Goal: Task Accomplishment & Management: Manage account settings

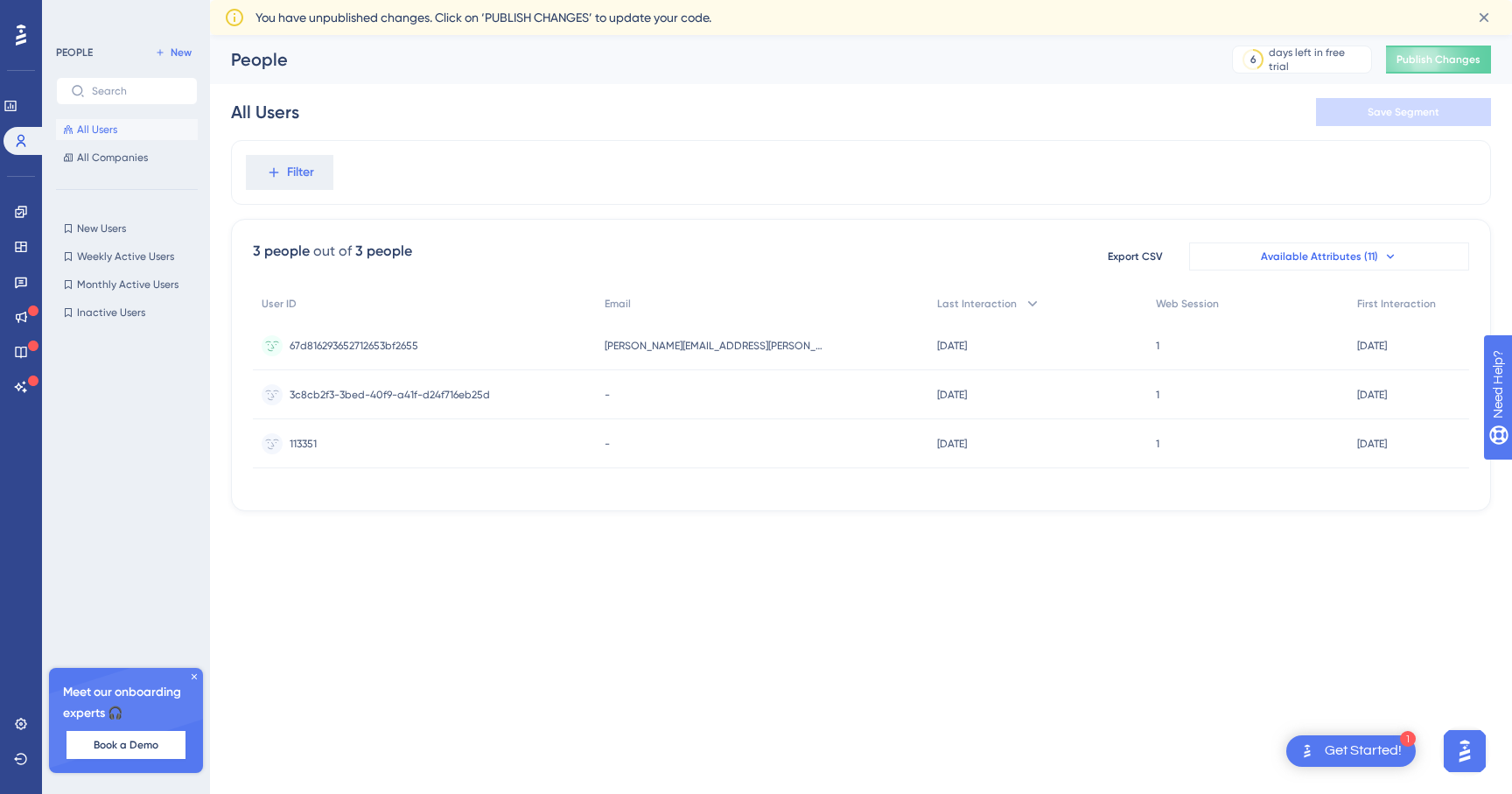
click at [1248, 260] on button "Available Attributes (11)" at bounding box center [1330, 256] width 280 height 28
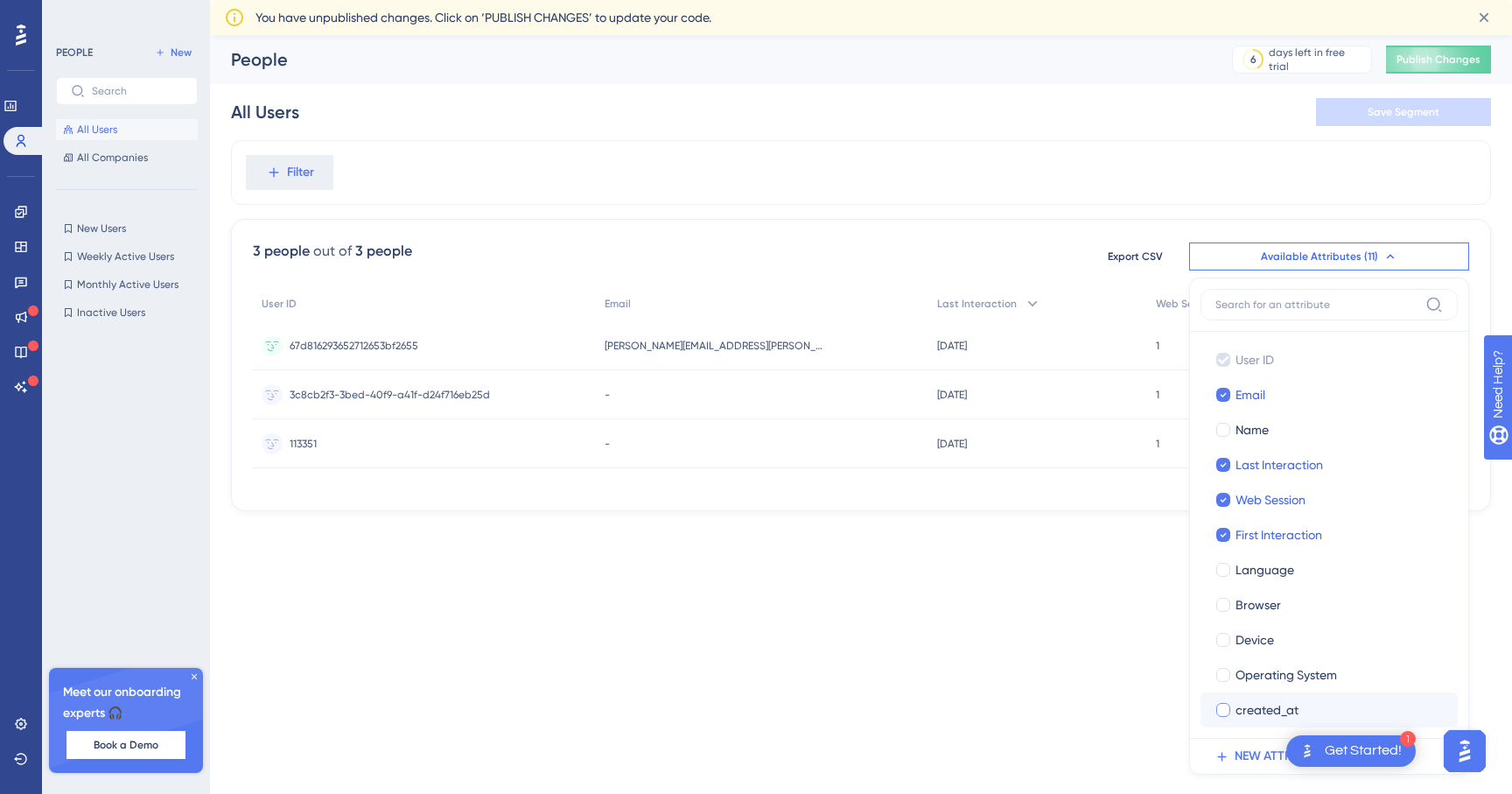
click at [1251, 710] on span "created_at" at bounding box center [1268, 709] width 63 height 21
checkbox input "true"
click at [1024, 0] on html "1 Get Started! Performance Users Engagement Widgets Feedback Product Updates Kn…" at bounding box center [756, 0] width 1512 height 0
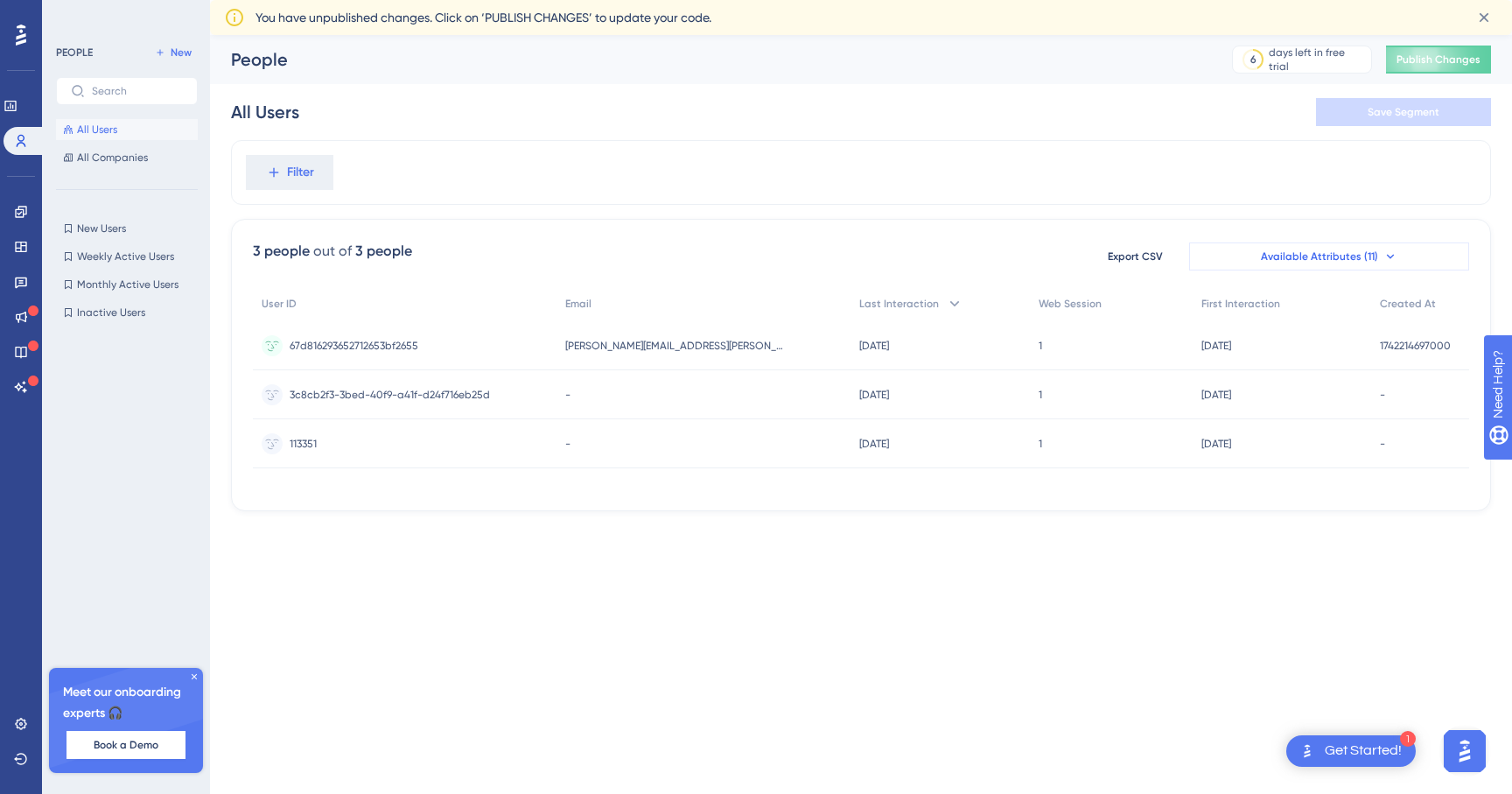
click at [1332, 262] on span "Available Attributes (11)" at bounding box center [1320, 257] width 118 height 14
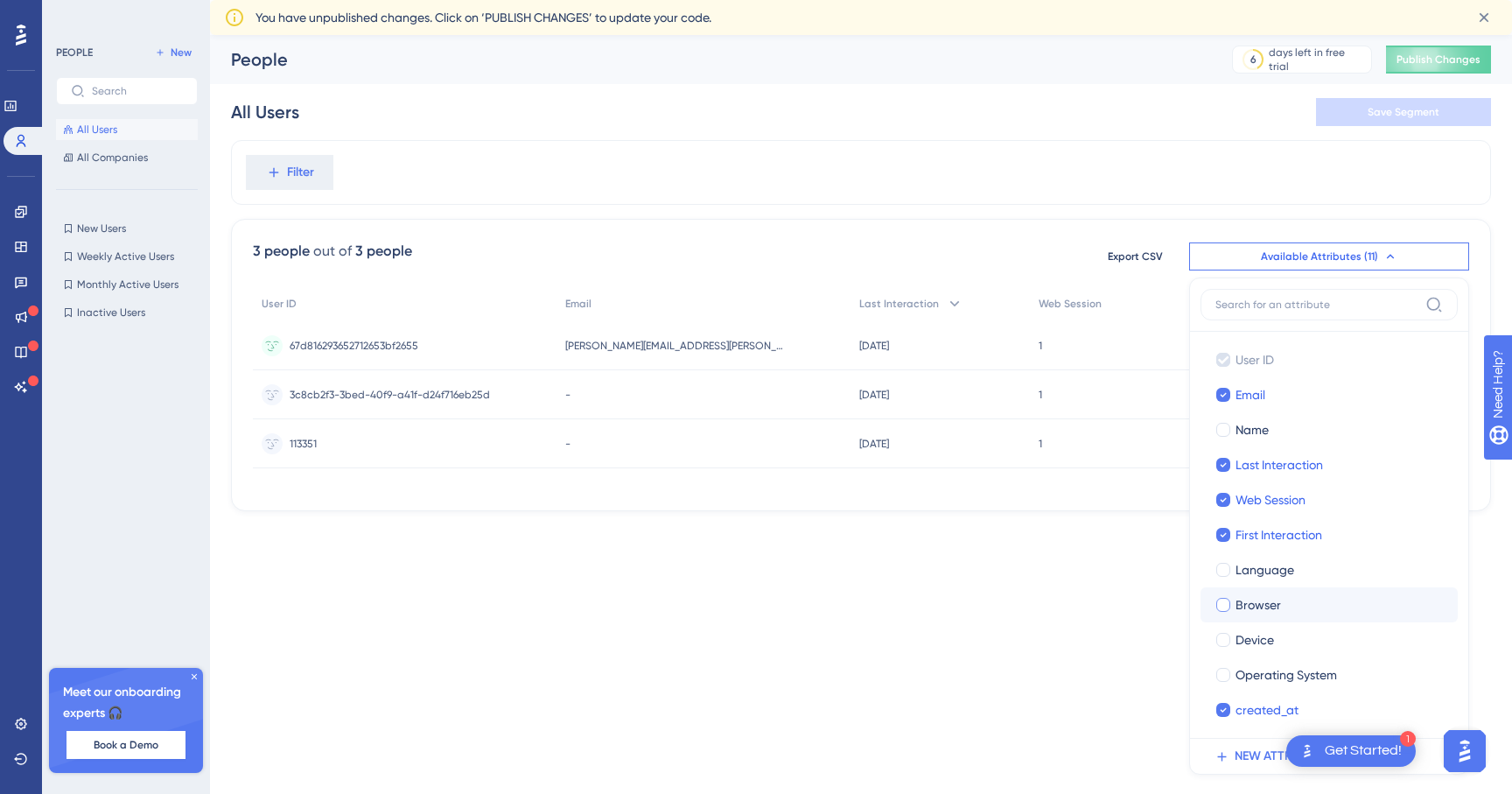
click at [1258, 601] on span "Browser" at bounding box center [1259, 604] width 46 height 21
checkbox input "true"
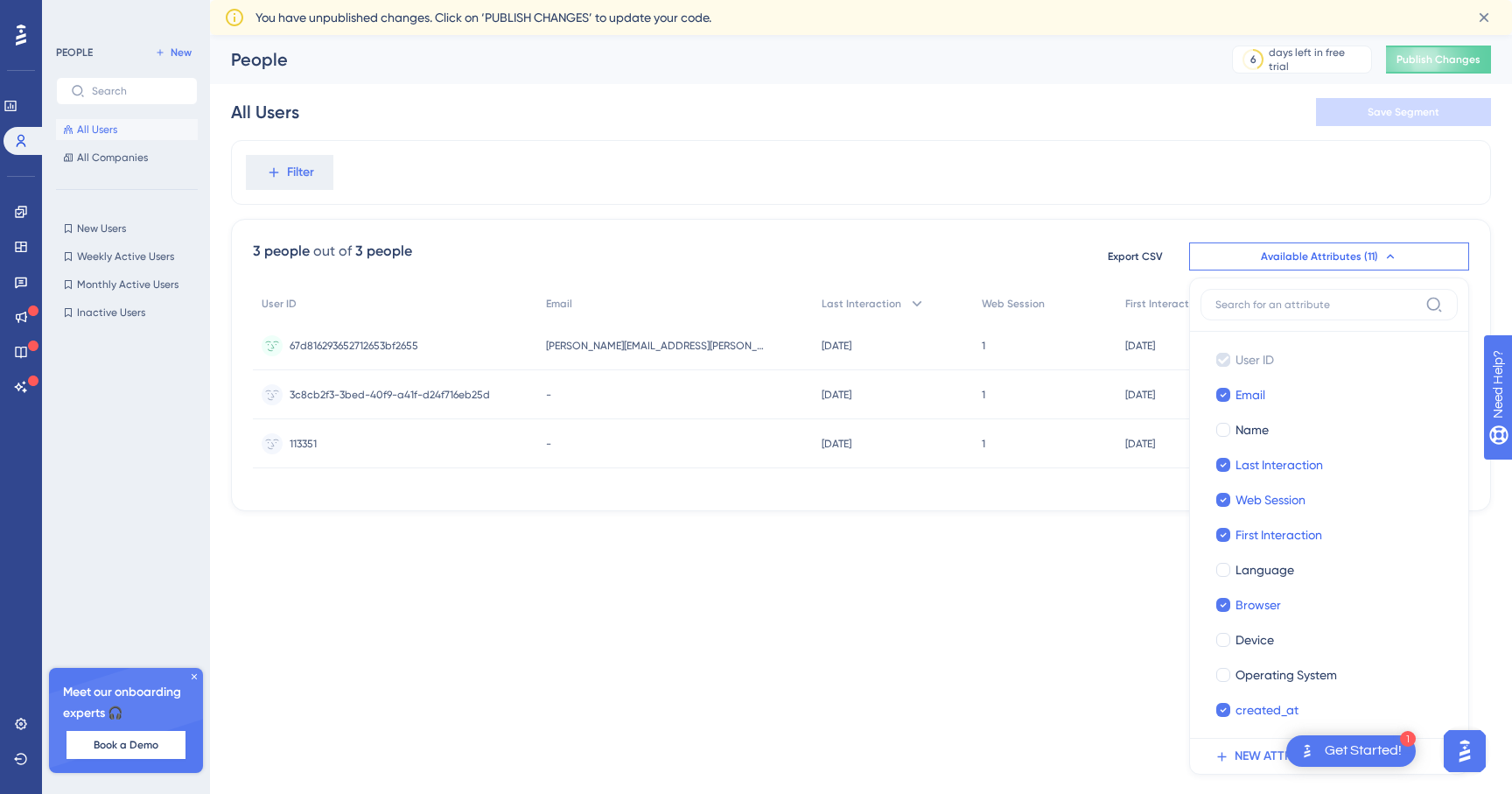
click at [1149, 487] on div "User ID Email Last Interaction Web Session First Interaction Created At Browser…" at bounding box center [862, 388] width 1216 height 203
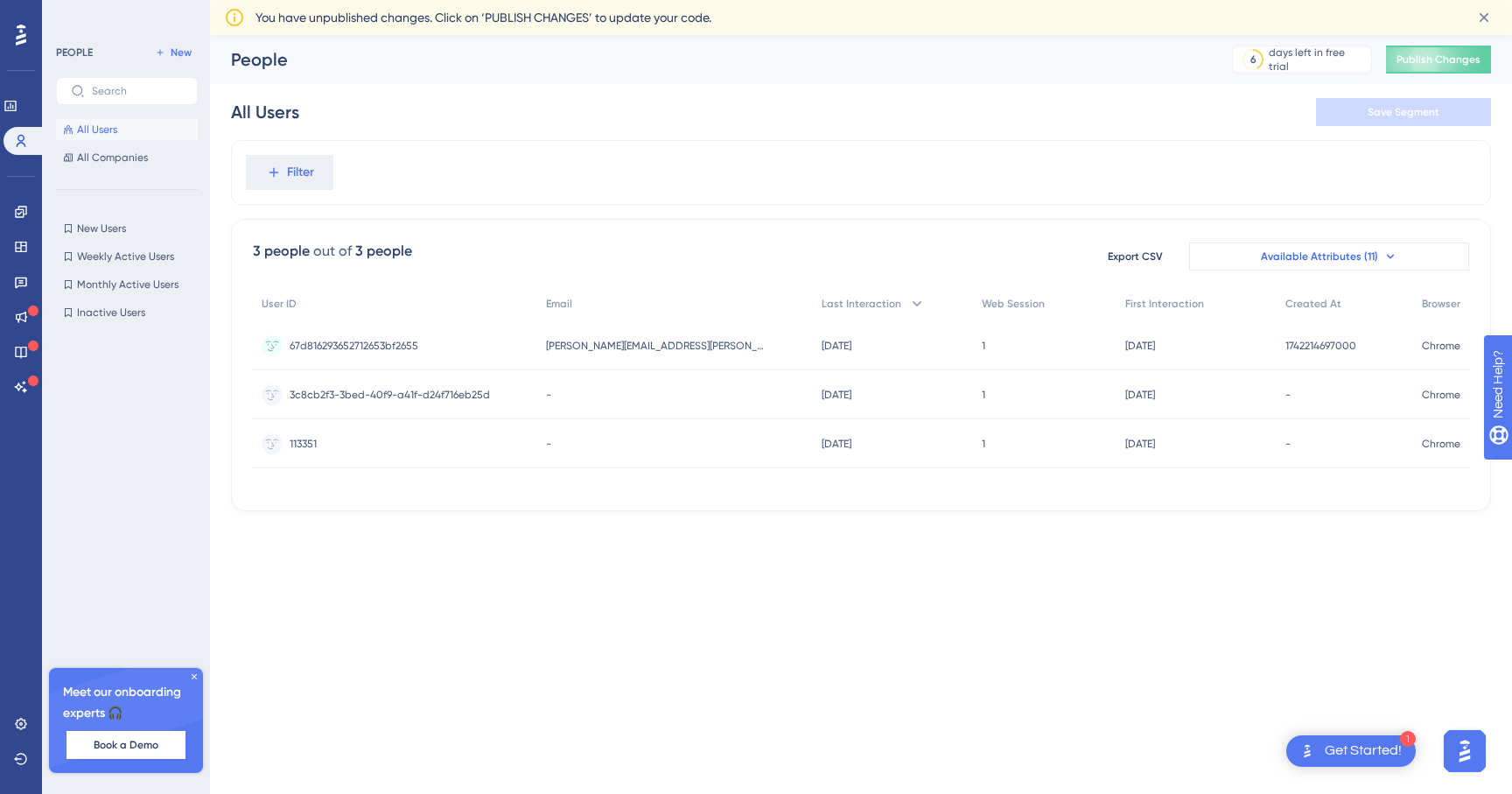
click at [1326, 258] on span "Available Attributes (11)" at bounding box center [1320, 257] width 118 height 14
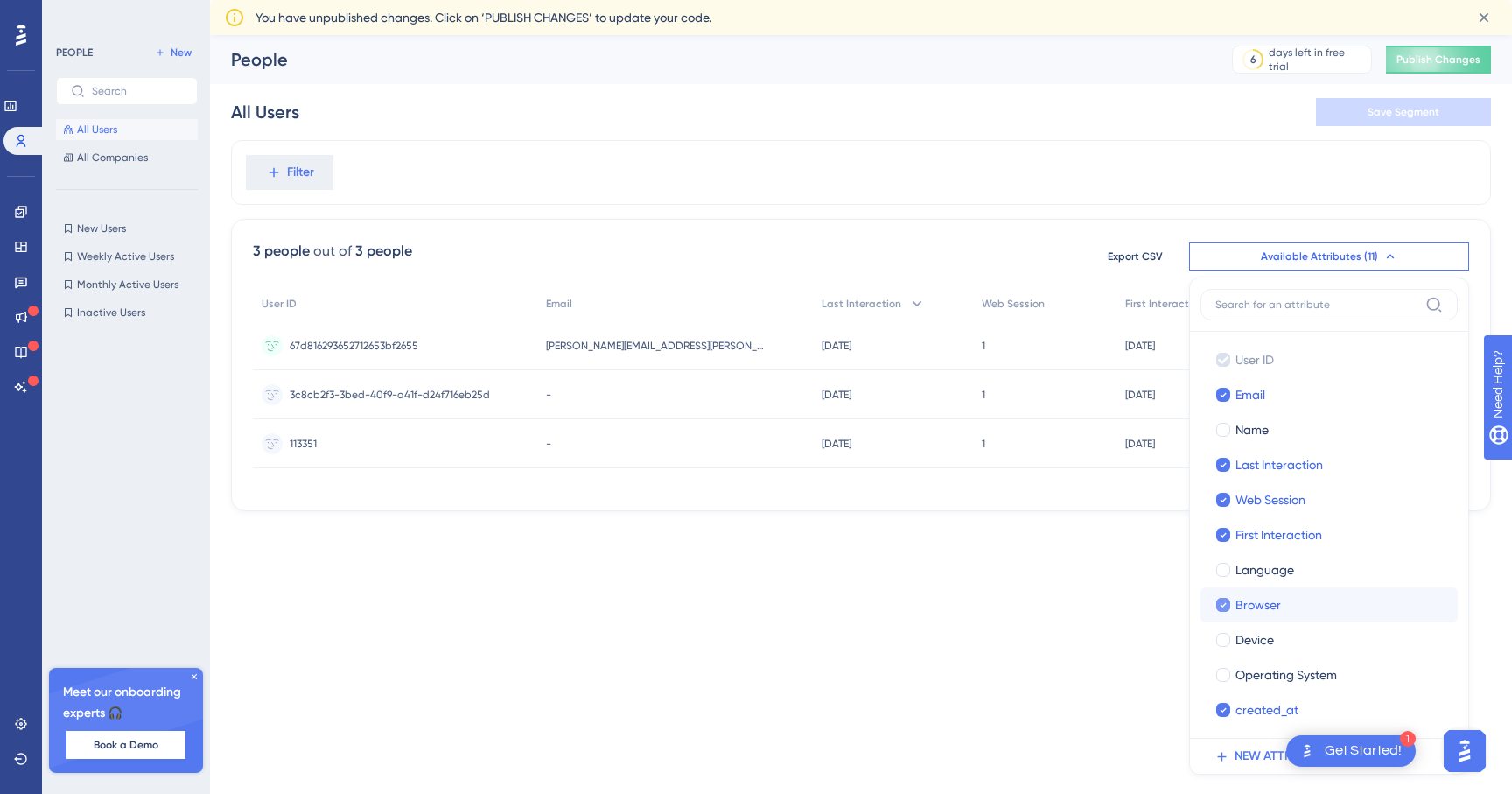
click at [1244, 608] on span "Browser" at bounding box center [1259, 604] width 46 height 21
checkbox input "false"
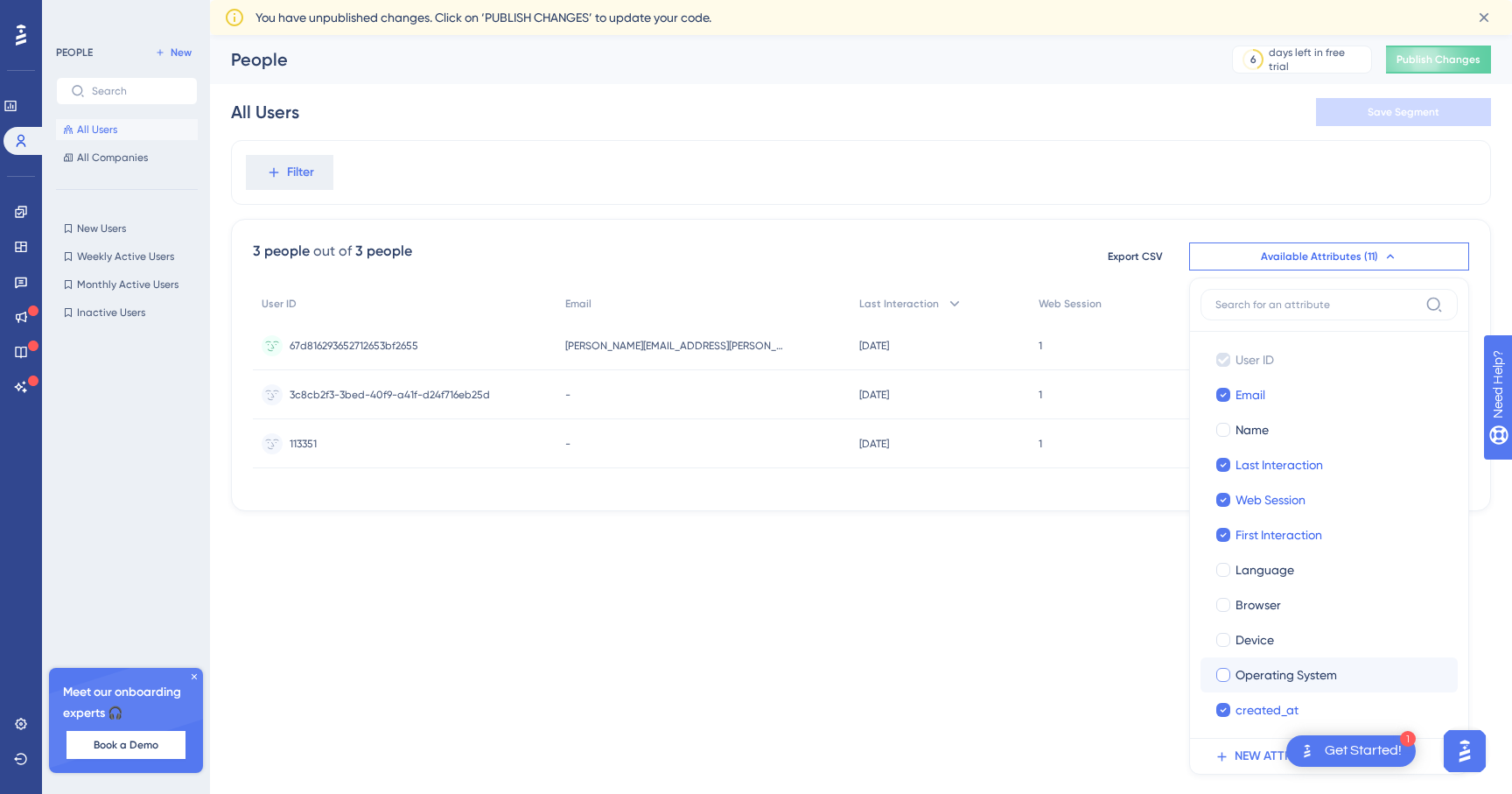
click at [1244, 677] on span "Operating System" at bounding box center [1287, 674] width 102 height 21
checkbox input "true"
click at [1103, 538] on div "Performance Users Engagement Widgets Feedback Product Updates Knowledge Base AI…" at bounding box center [862, 287] width 1303 height 504
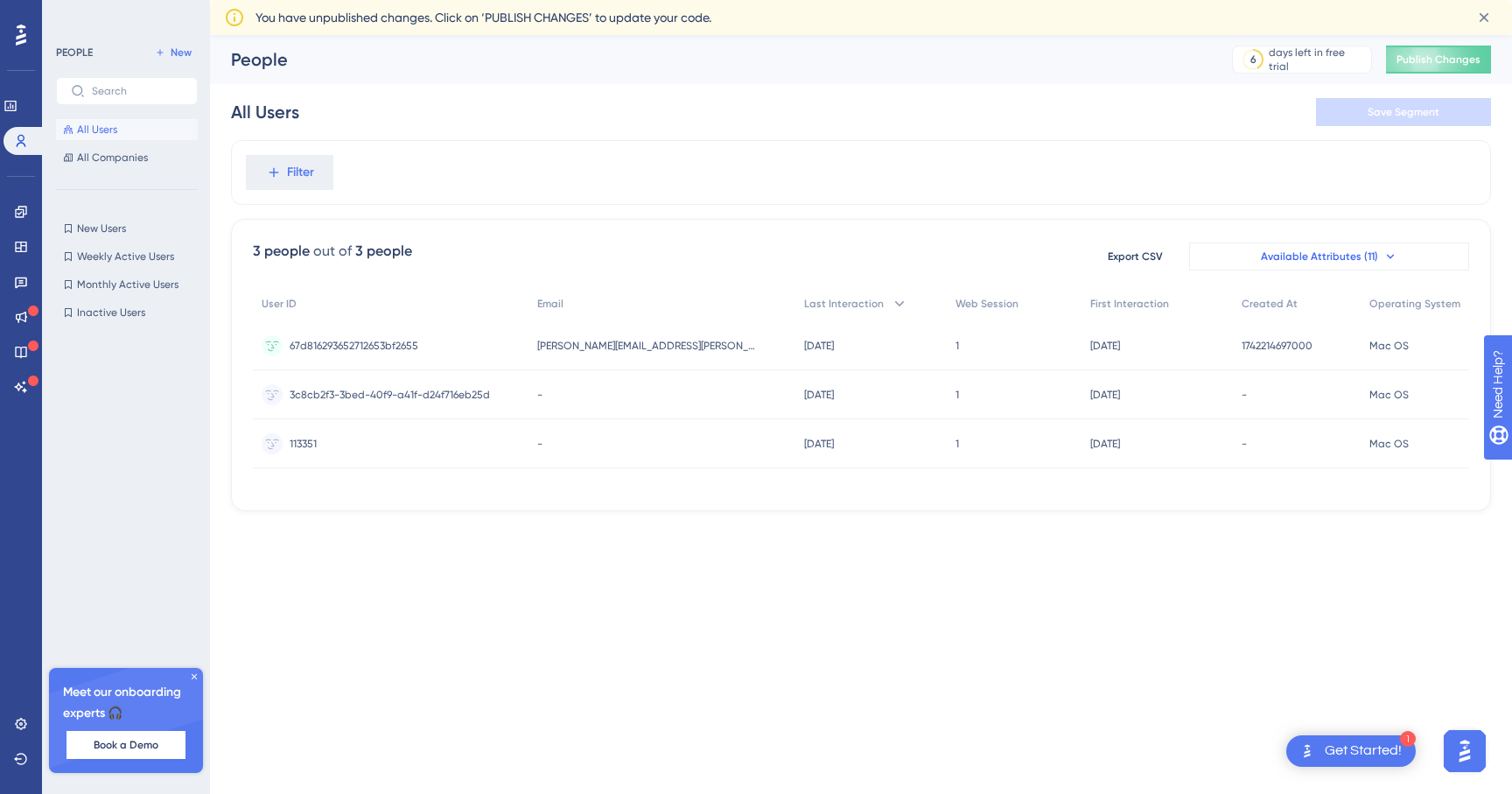
click at [1336, 254] on span "Available Attributes (11)" at bounding box center [1320, 257] width 118 height 14
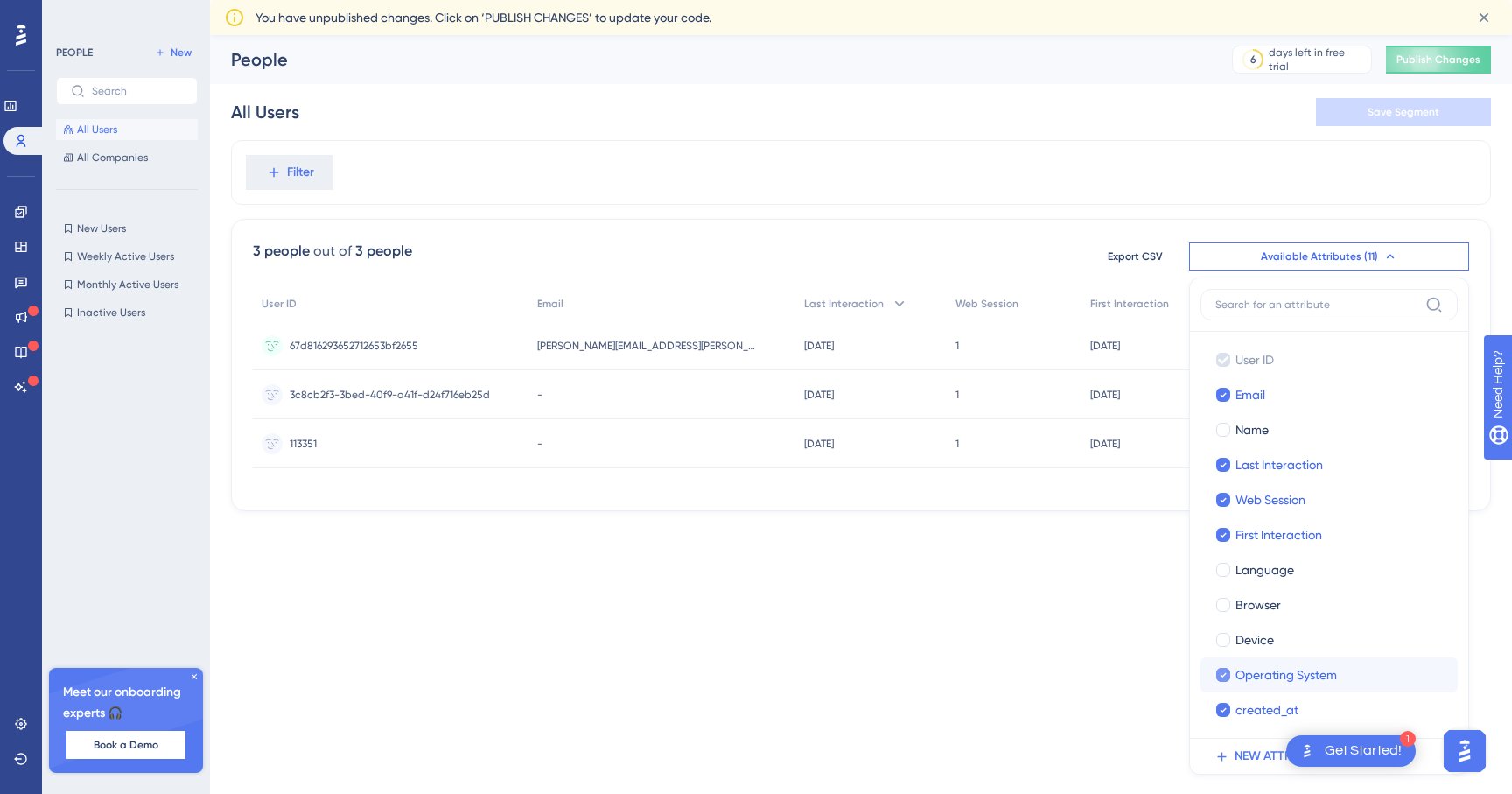
click at [1260, 667] on span "Operating System" at bounding box center [1287, 674] width 102 height 21
checkbox input "false"
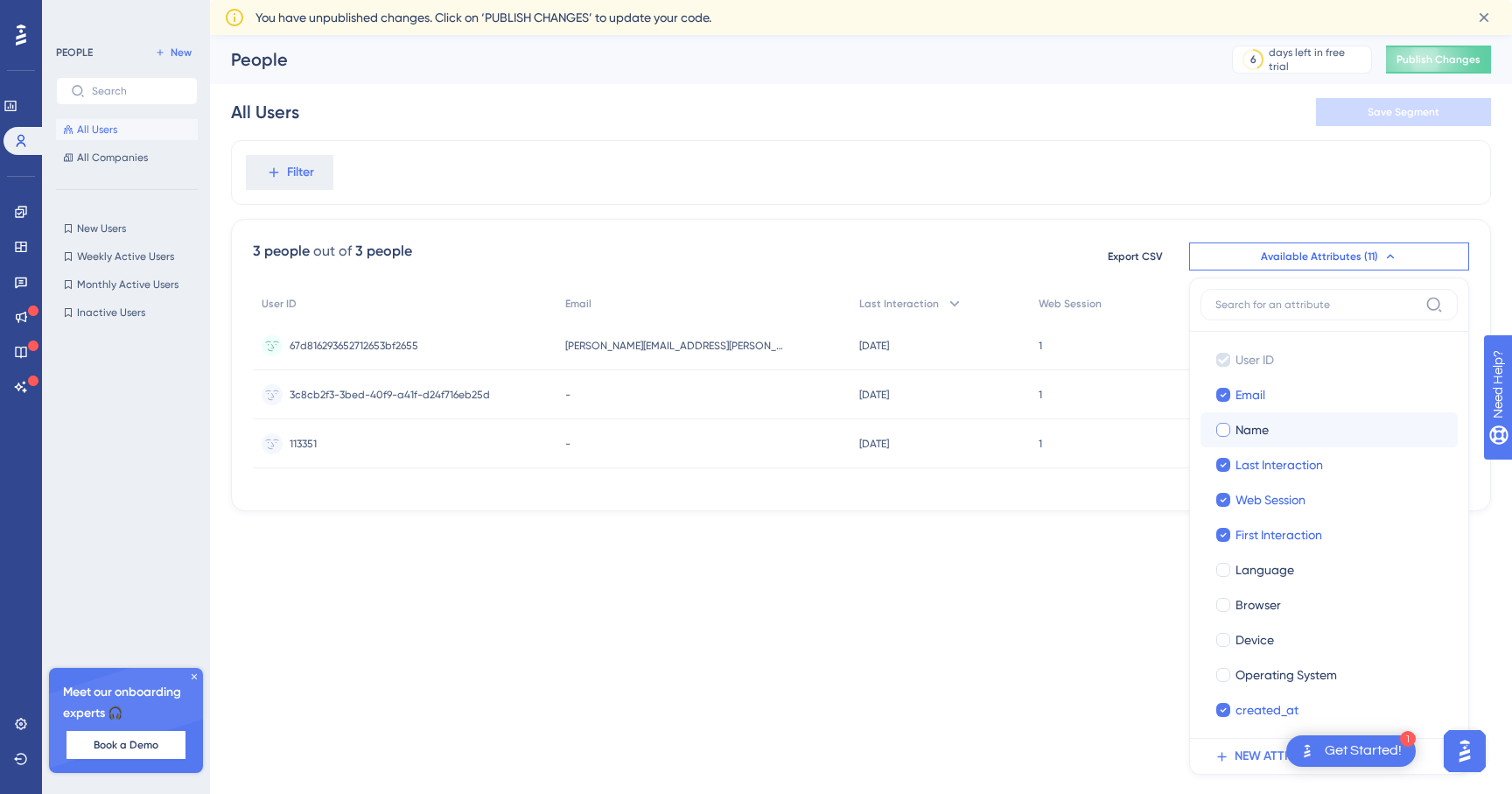
click at [1260, 427] on span "Name" at bounding box center [1252, 429] width 33 height 21
checkbox input "true"
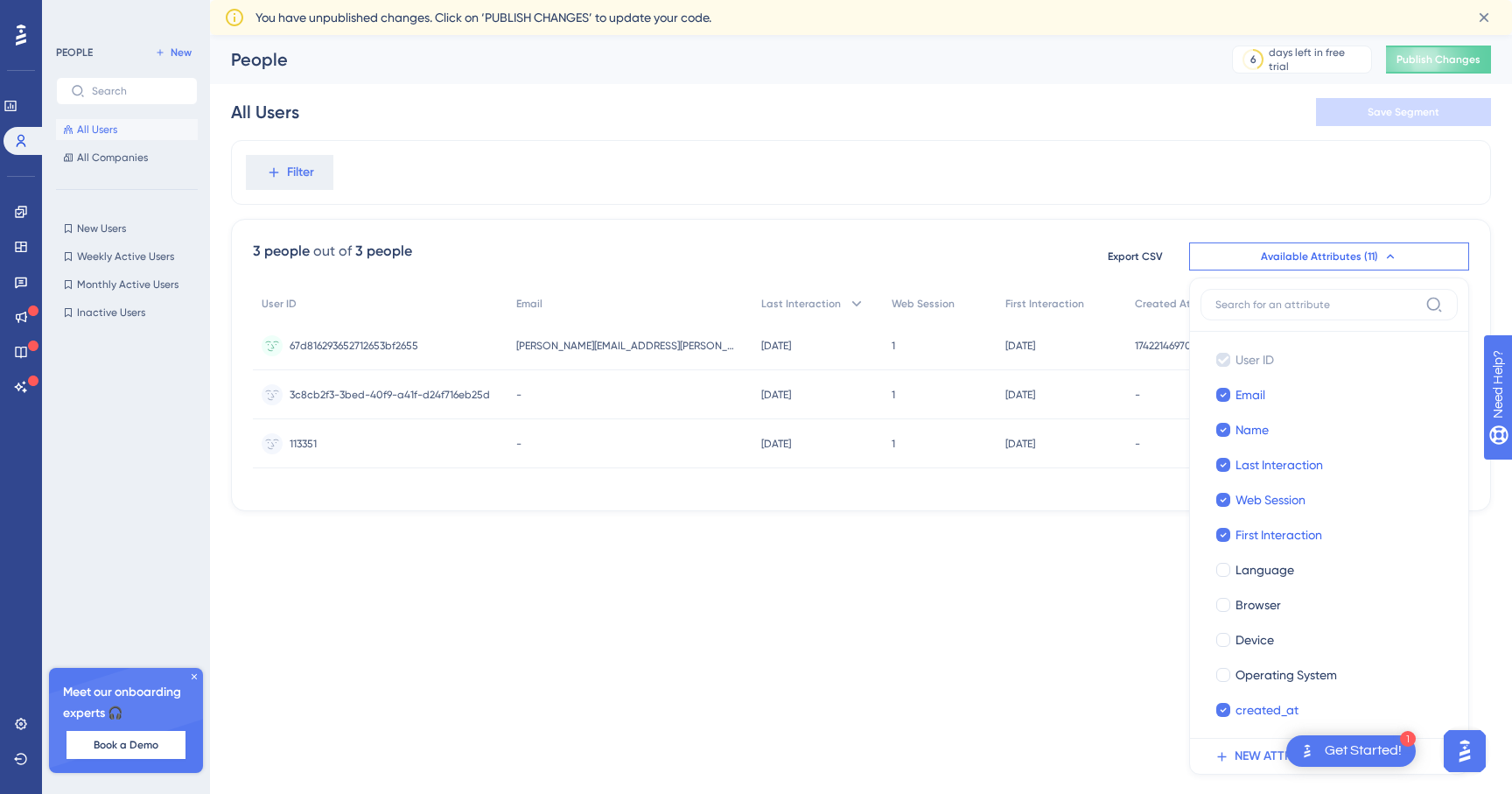
click at [1047, 560] on div "Performance Users Engagement Widgets Feedback Product Updates Knowledge Base AI…" at bounding box center [756, 283] width 1512 height 567
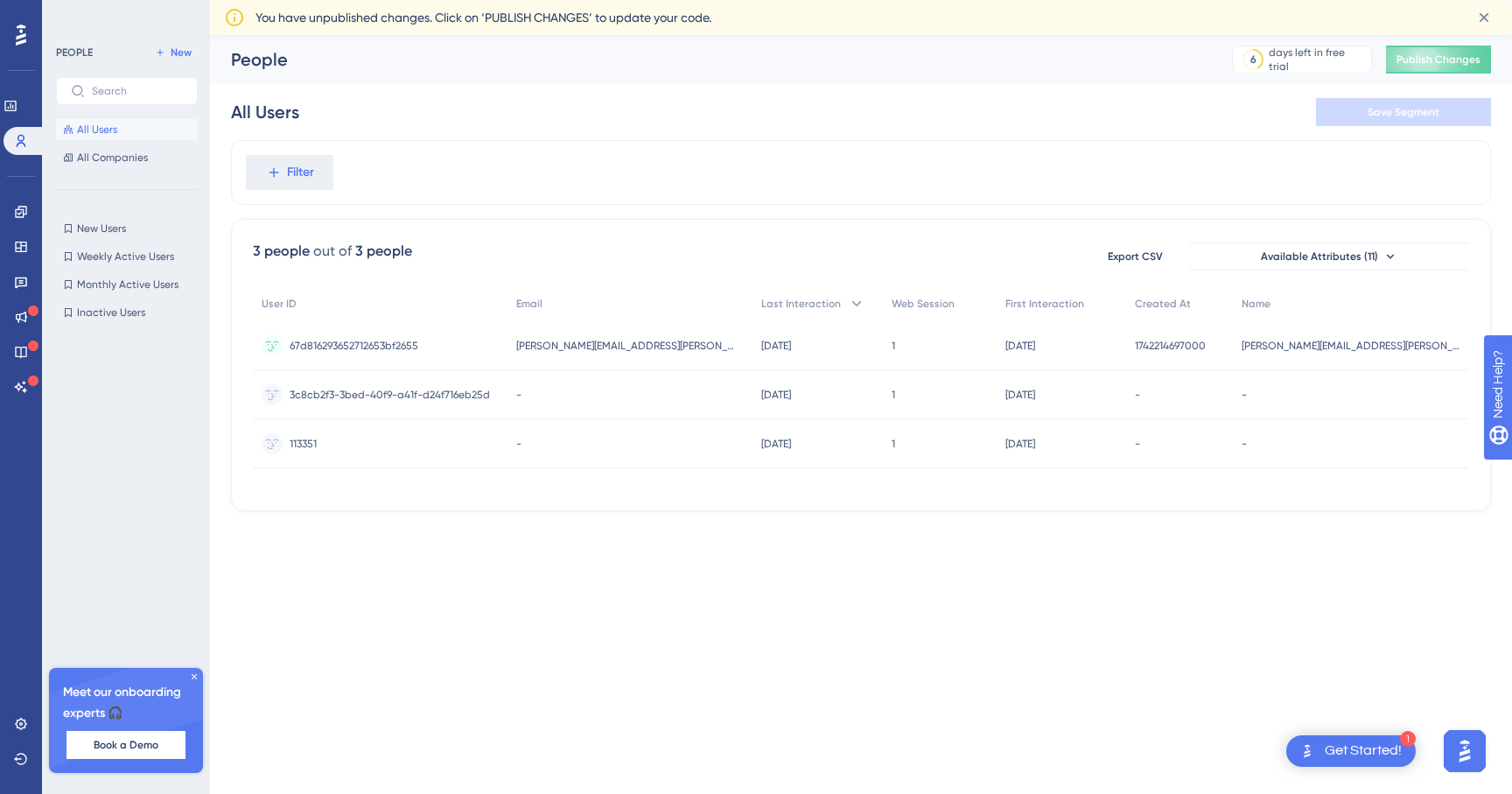
click at [1384, 747] on div "Get Started!" at bounding box center [1364, 750] width 77 height 19
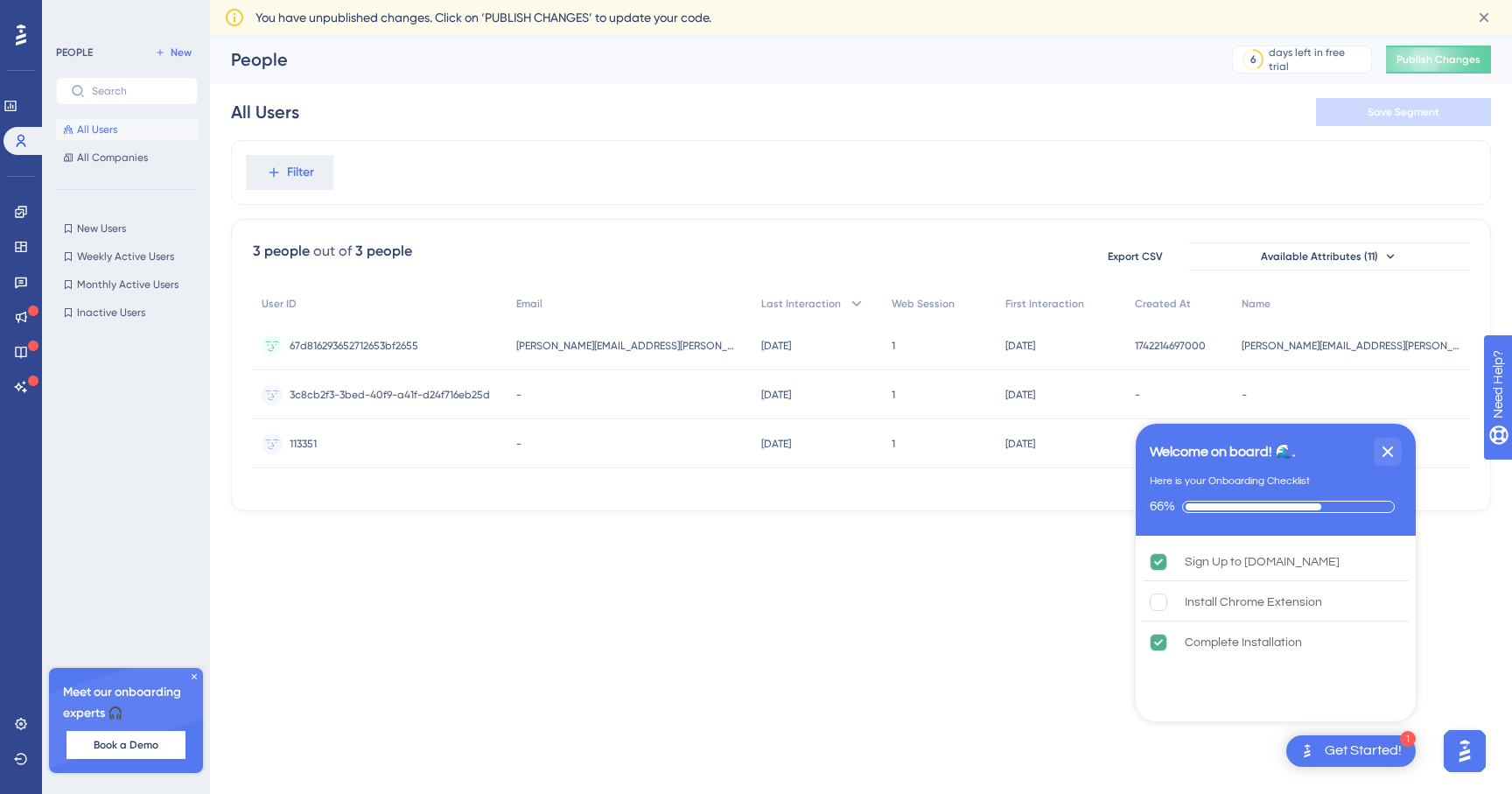
click at [1082, 0] on html "1 Get Started! Welcome on board! 🌊. Here is your Onboarding Checklist 66% Sign …" at bounding box center [756, 0] width 1512 height 0
click at [1395, 454] on icon "Close Checklist" at bounding box center [1387, 451] width 21 height 21
